Goal: Task Accomplishment & Management: Complete application form

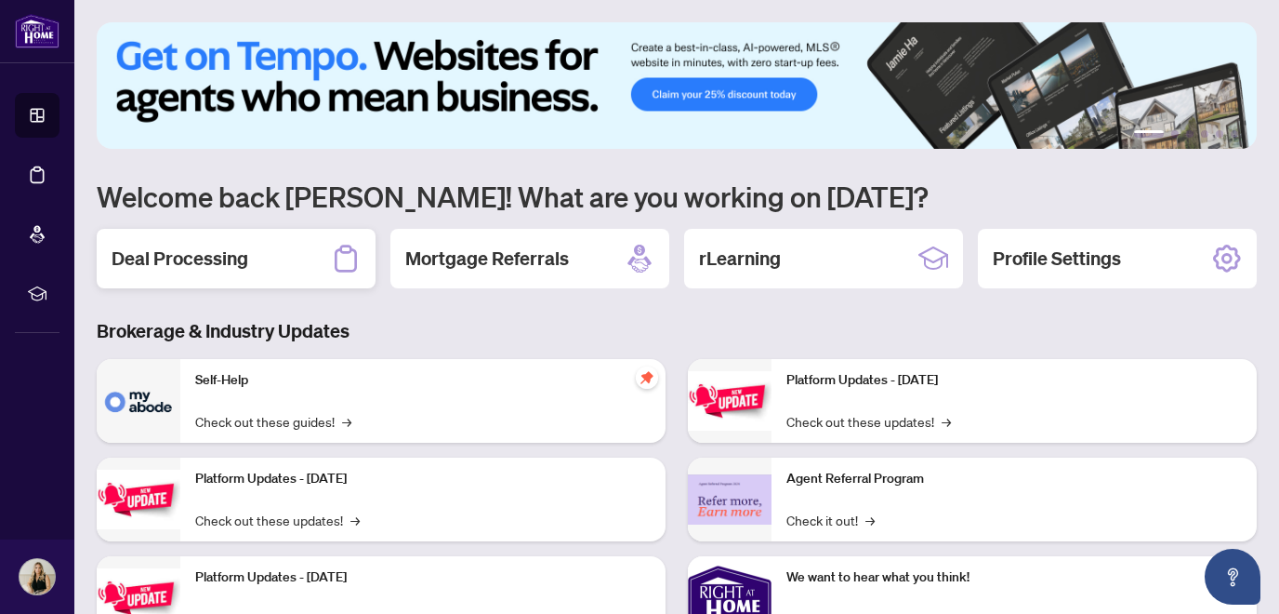
click at [260, 259] on div "Deal Processing" at bounding box center [236, 259] width 279 height 60
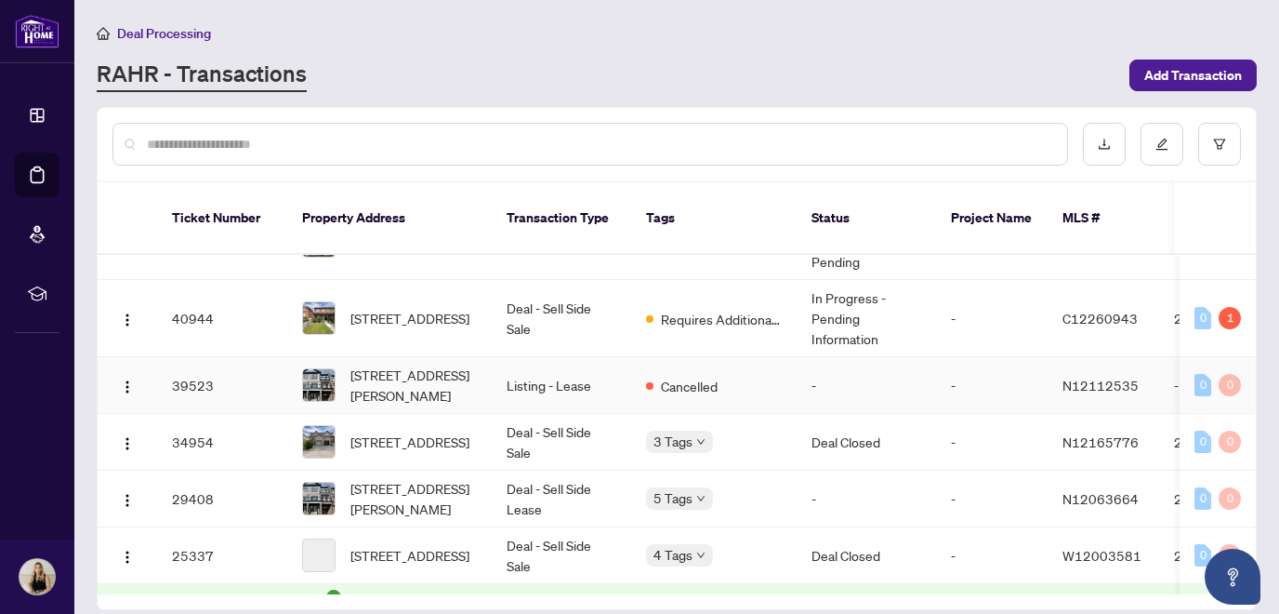
scroll to position [309, 0]
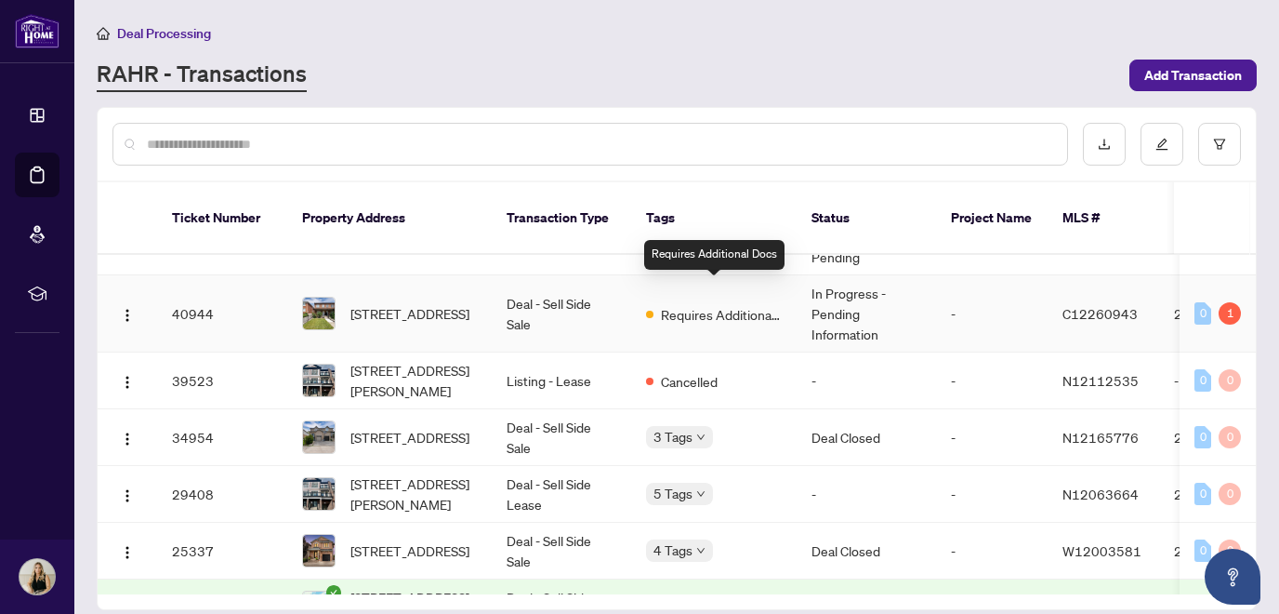
click at [714, 304] on span "Requires Additional Docs" at bounding box center [721, 314] width 121 height 20
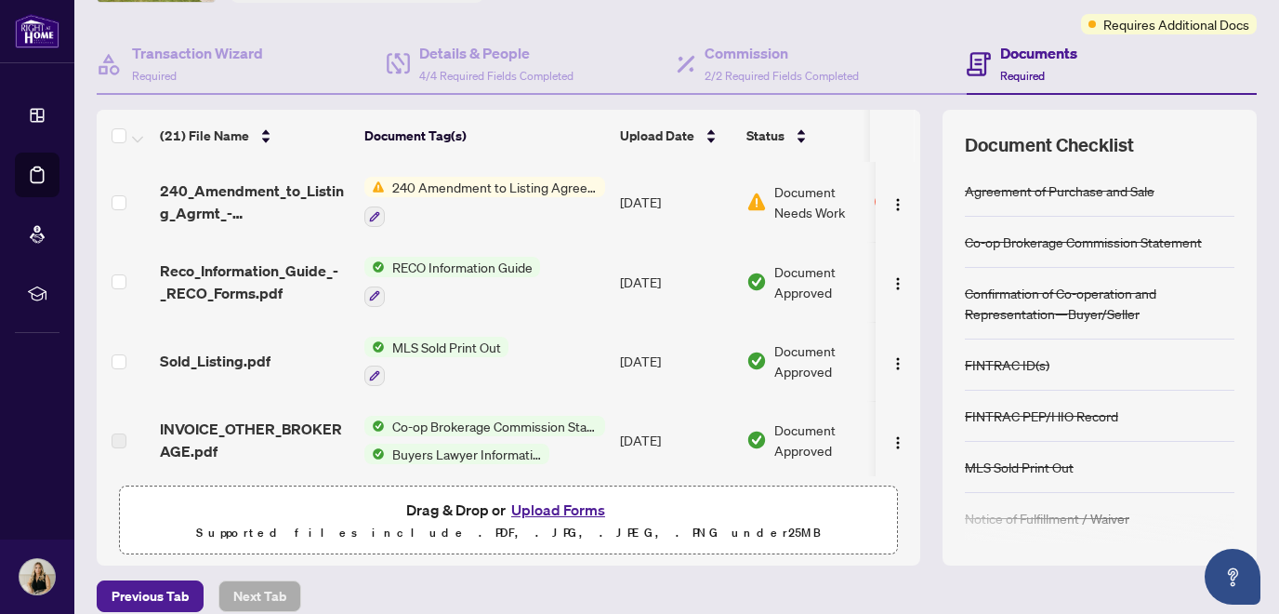
scroll to position [144, 0]
click at [893, 210] on img "button" at bounding box center [898, 205] width 15 height 15
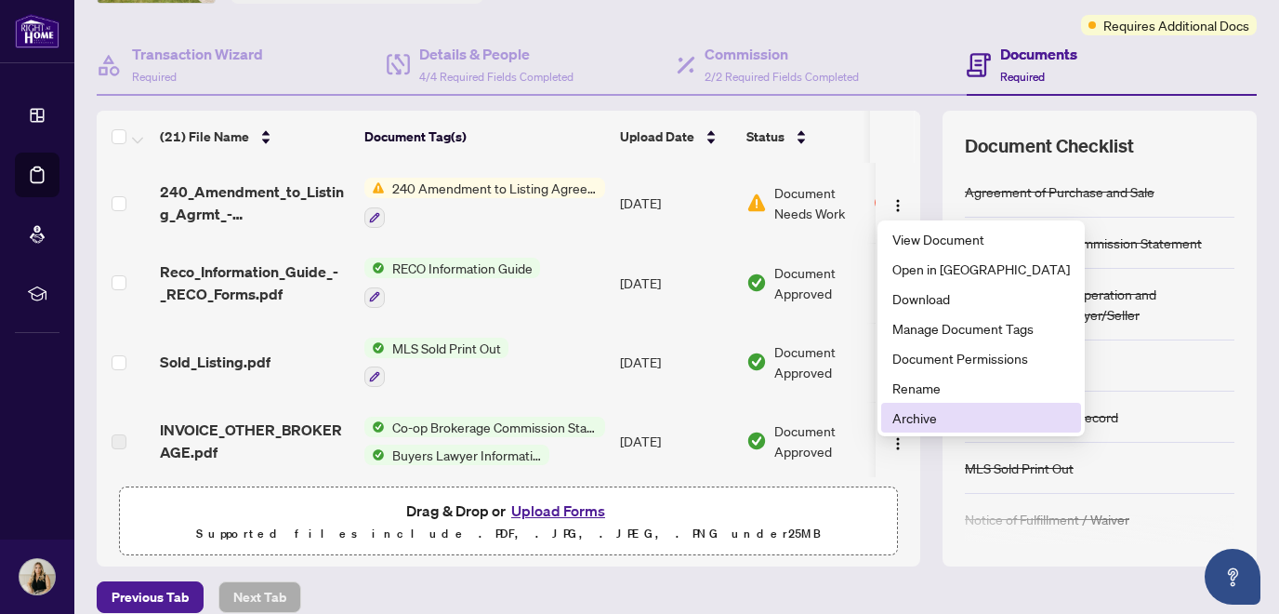
click at [916, 419] on span "Archive" at bounding box center [982, 417] width 178 height 20
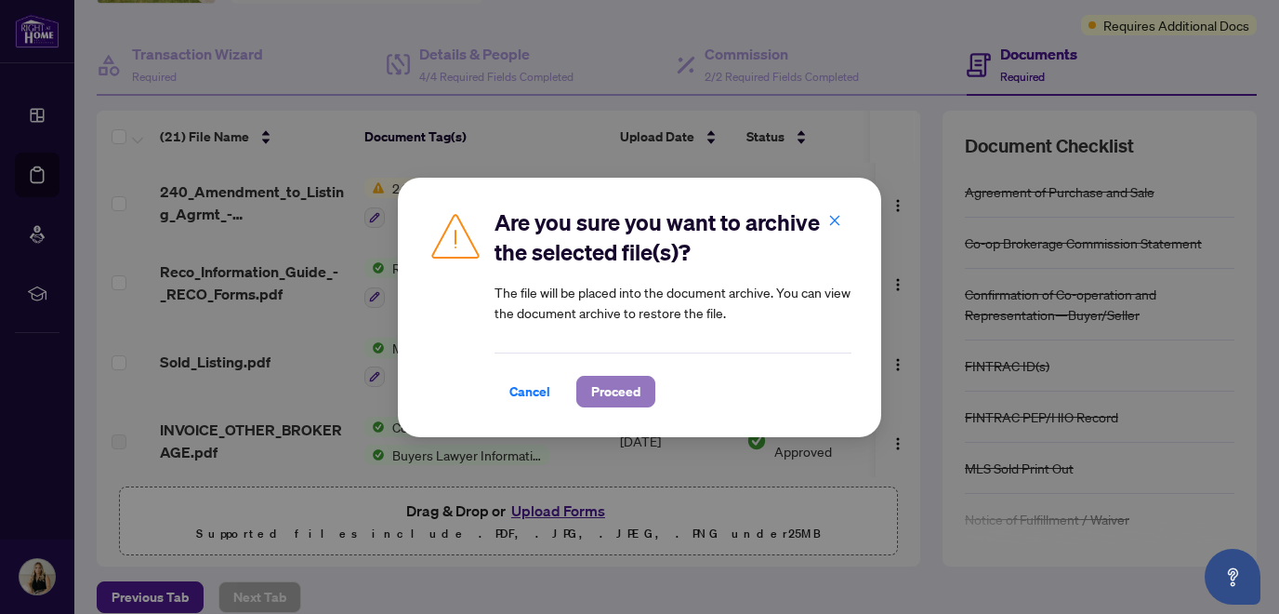
click at [614, 395] on span "Proceed" at bounding box center [615, 392] width 49 height 30
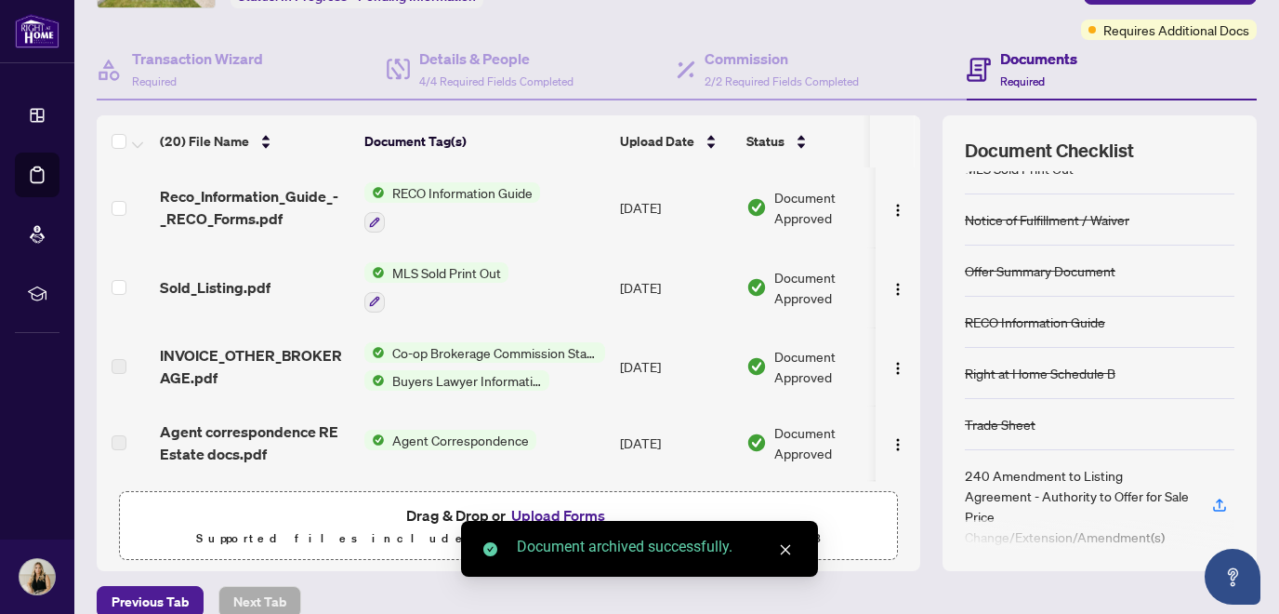
scroll to position [165, 0]
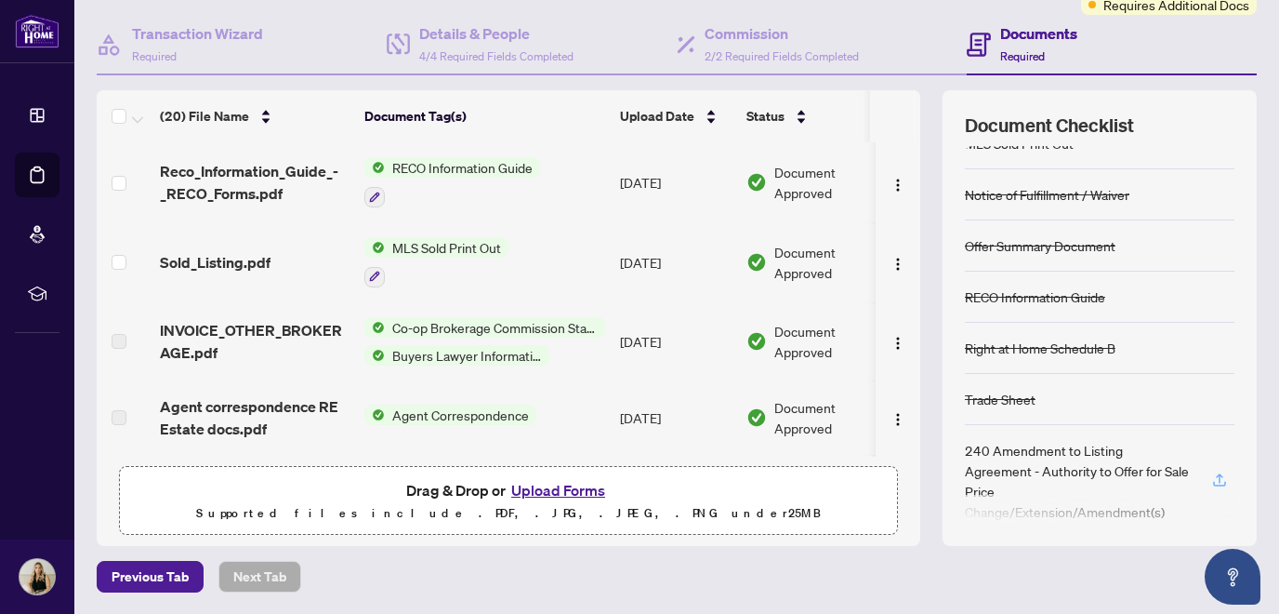
click at [1224, 471] on icon "button" at bounding box center [1219, 479] width 17 height 17
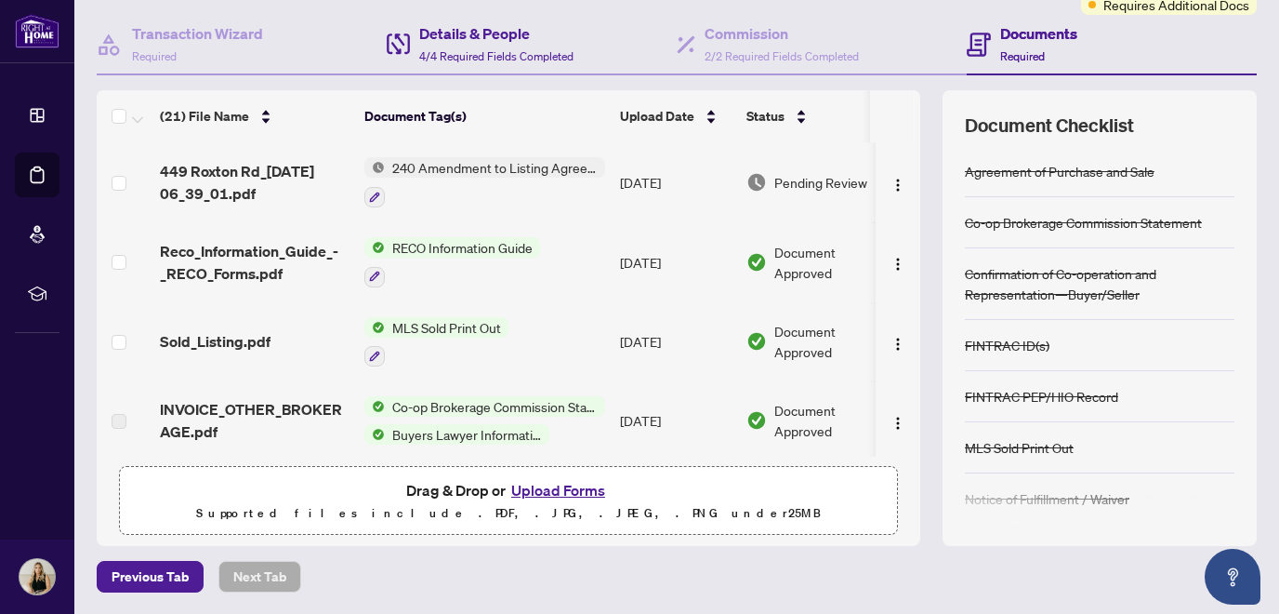
scroll to position [0, 0]
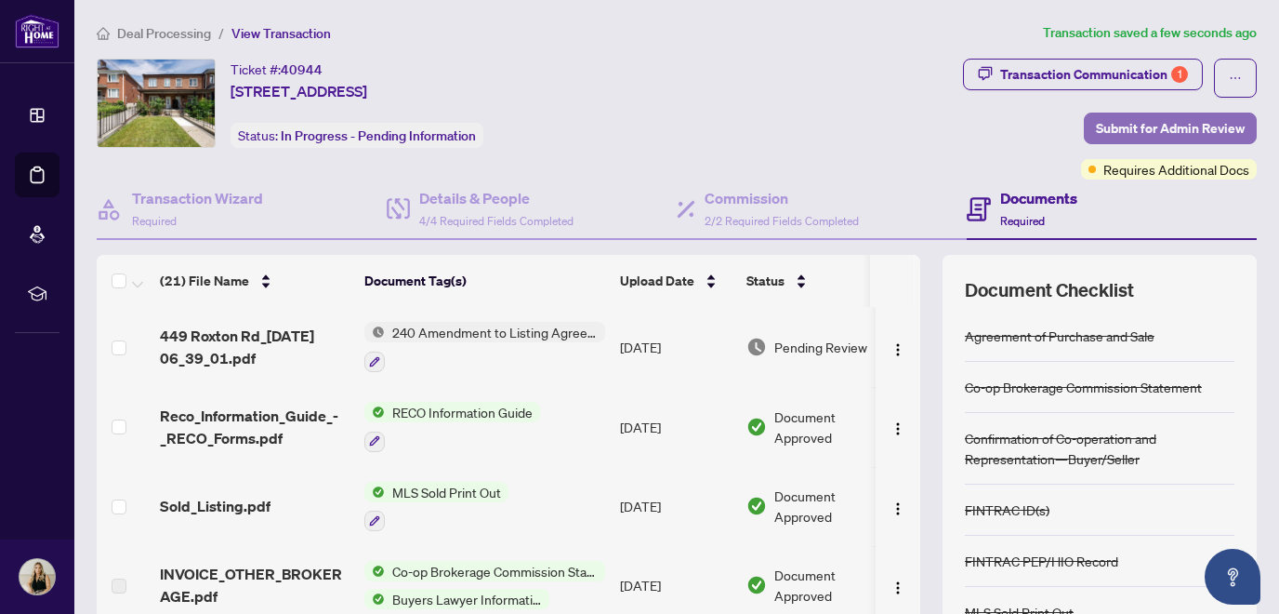
click at [1130, 119] on span "Submit for Admin Review" at bounding box center [1170, 128] width 149 height 30
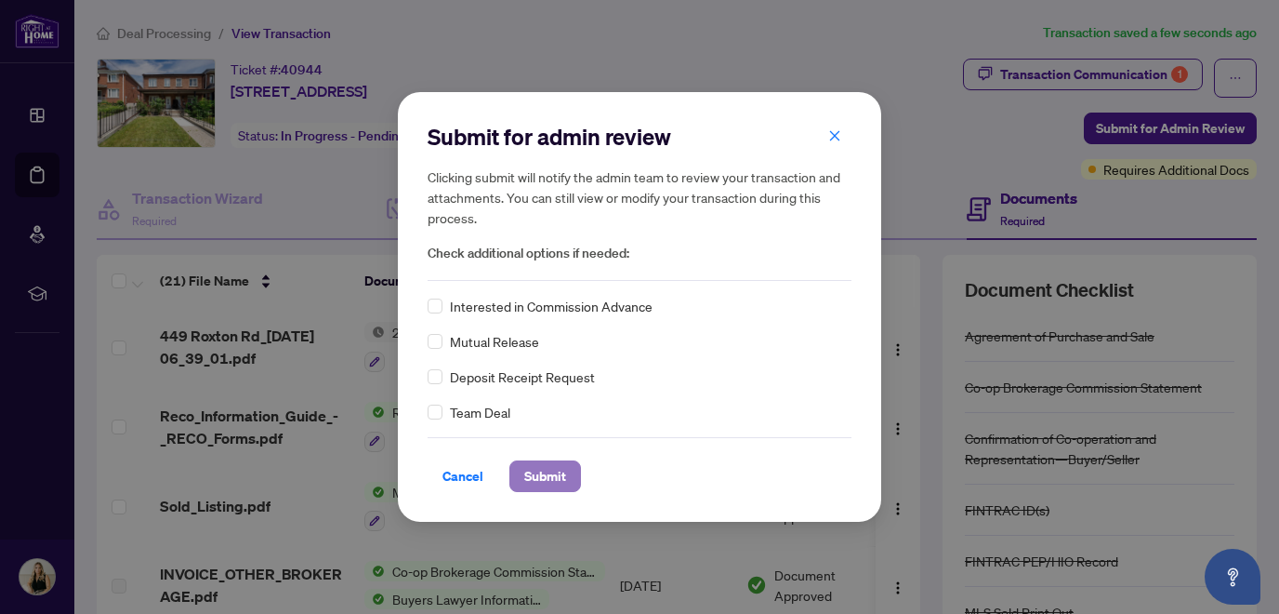
click at [549, 476] on span "Submit" at bounding box center [545, 476] width 42 height 30
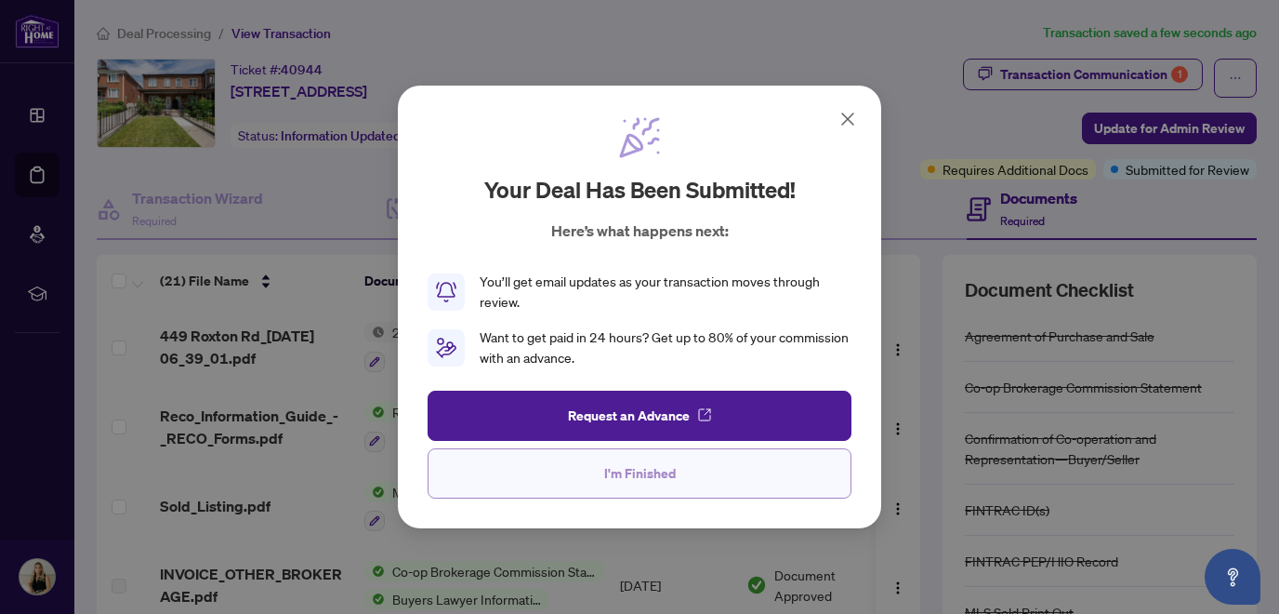
click at [709, 482] on button "I'm Finished" at bounding box center [640, 473] width 424 height 50
